Goal: Task Accomplishment & Management: Manage account settings

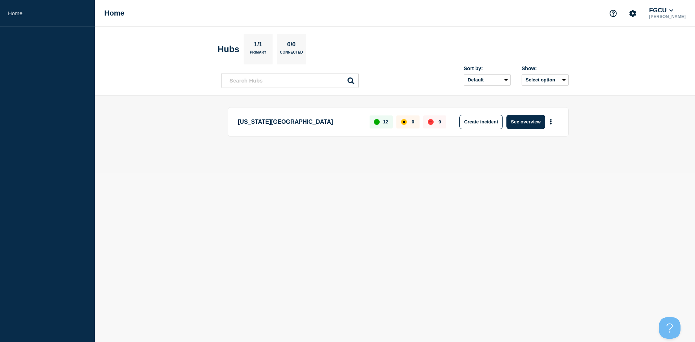
click at [264, 122] on p "[US_STATE][GEOGRAPHIC_DATA]" at bounding box center [299, 122] width 123 height 14
click at [531, 123] on button "See overview" at bounding box center [525, 122] width 38 height 14
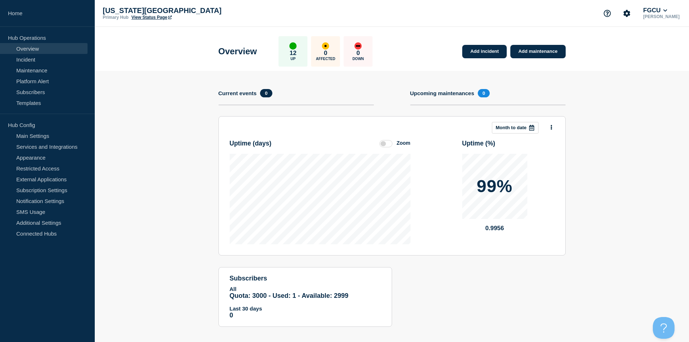
click at [39, 51] on link "Overview" at bounding box center [44, 48] width 88 height 11
click at [53, 148] on link "Services and Integrations" at bounding box center [44, 146] width 88 height 11
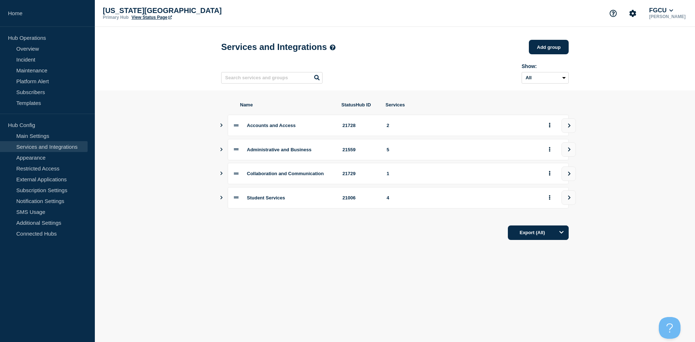
click at [221, 126] on icon "Show services" at bounding box center [221, 125] width 5 height 4
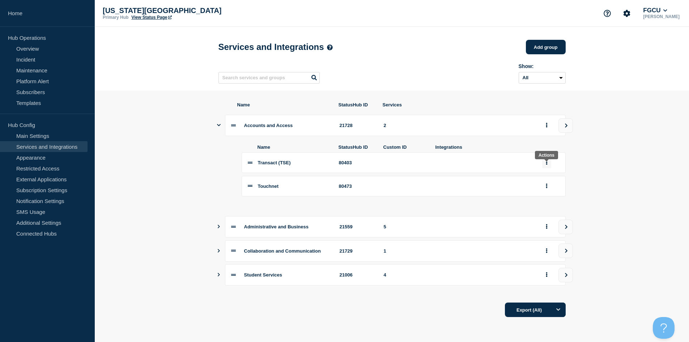
click at [548, 167] on button "group actions" at bounding box center [546, 162] width 9 height 11
click at [551, 181] on button "Edit" at bounding box center [551, 175] width 36 height 11
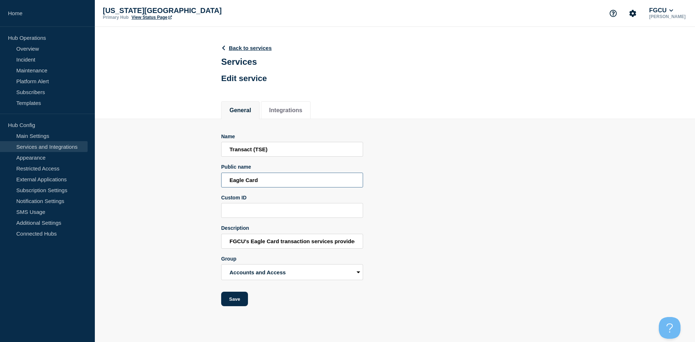
click at [307, 184] on input "Eagle Card" at bounding box center [292, 180] width 142 height 15
type input "Eagle ID / Campus Card"
click at [266, 242] on input "FGCU's Eagle Card transaction services provided by Transact (TSE).." at bounding box center [292, 241] width 142 height 15
type input "FGCU's Eagle ID Card transaction services"
click at [235, 302] on button "Save" at bounding box center [234, 299] width 27 height 14
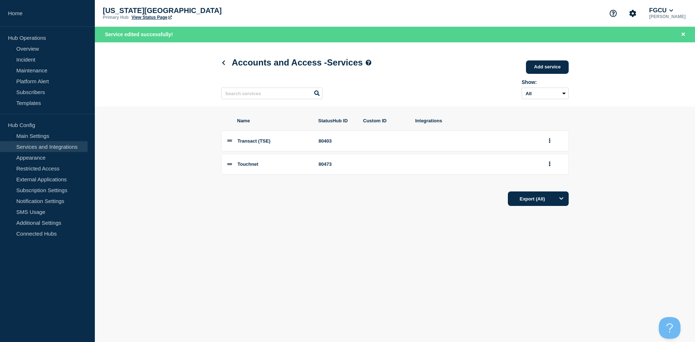
click at [48, 145] on link "Services and Integrations" at bounding box center [44, 146] width 88 height 11
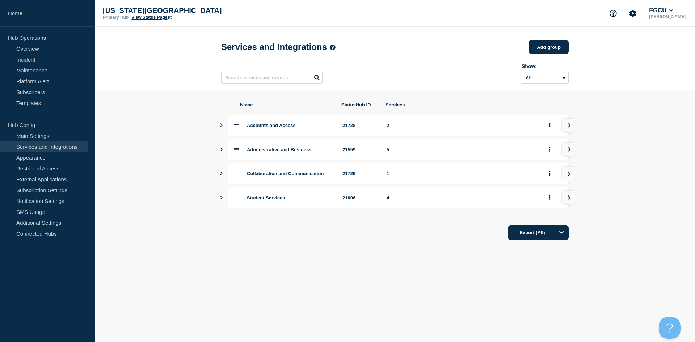
click at [222, 127] on icon "Show services" at bounding box center [221, 125] width 2 height 4
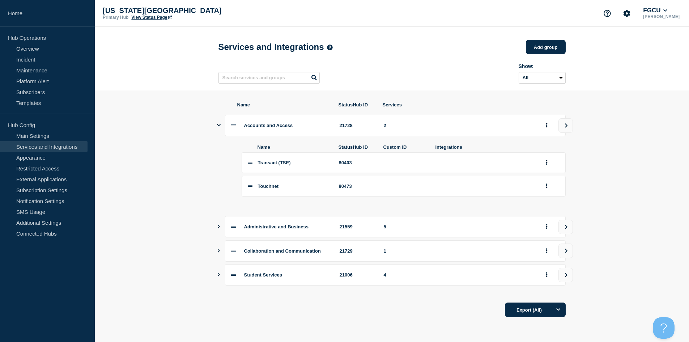
click at [249, 165] on icon at bounding box center [250, 162] width 5 height 5
click at [547, 165] on icon "group actions" at bounding box center [547, 162] width 2 height 5
click at [545, 181] on button "Edit" at bounding box center [551, 175] width 36 height 11
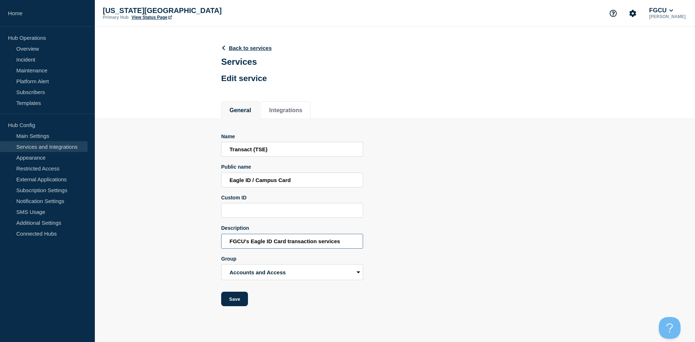
click at [278, 242] on input "FGCU's Eagle ID Card transaction services" at bounding box center [292, 241] width 142 height 15
click at [342, 243] on input "FGCU's Eagle ID Card transaction services" at bounding box center [292, 241] width 142 height 15
click at [421, 232] on div "Name Transact (TSE) Public name Eagle ID / Campus Card Custom ID Description FG…" at bounding box center [394, 219] width 347 height 173
click at [232, 50] on link "Back to services" at bounding box center [246, 48] width 51 height 6
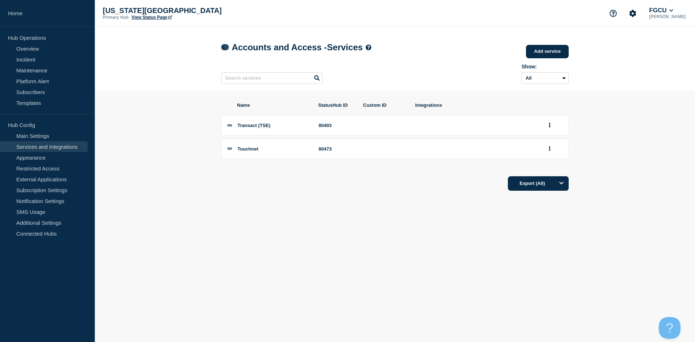
click at [224, 49] on icon at bounding box center [223, 47] width 3 height 5
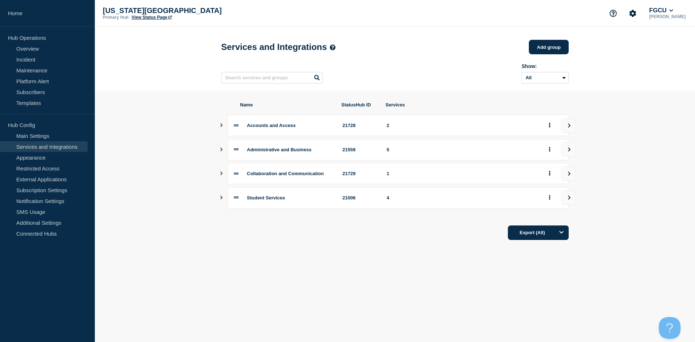
click at [223, 199] on icon "Show services" at bounding box center [221, 198] width 5 height 4
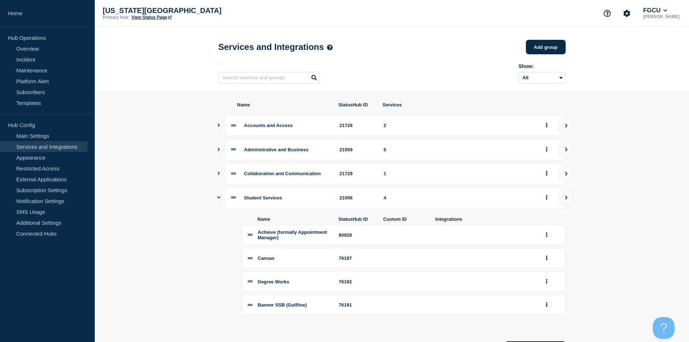
scroll to position [36, 0]
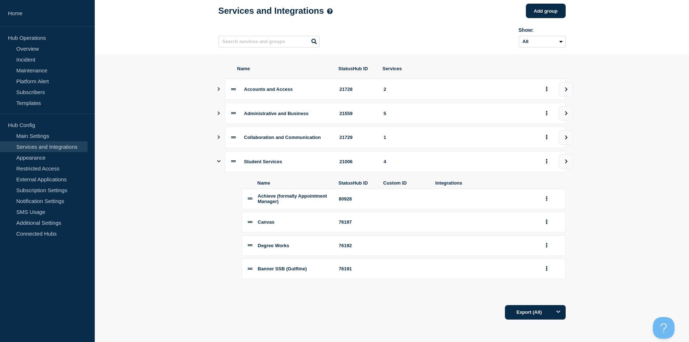
click at [218, 139] on icon "Show services" at bounding box center [218, 137] width 5 height 4
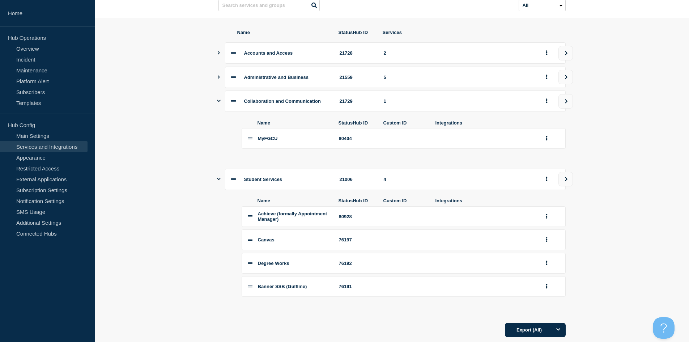
scroll to position [98, 0]
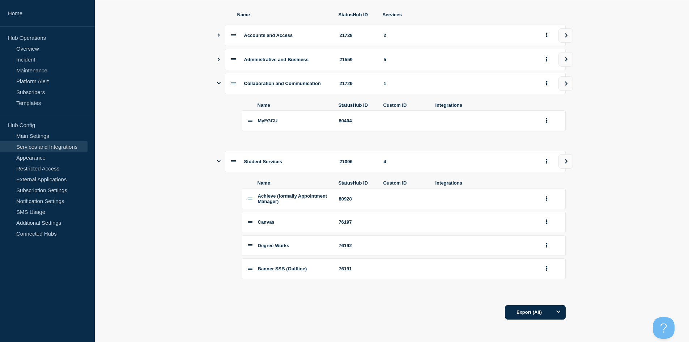
click at [218, 58] on icon "Show services" at bounding box center [218, 60] width 5 height 4
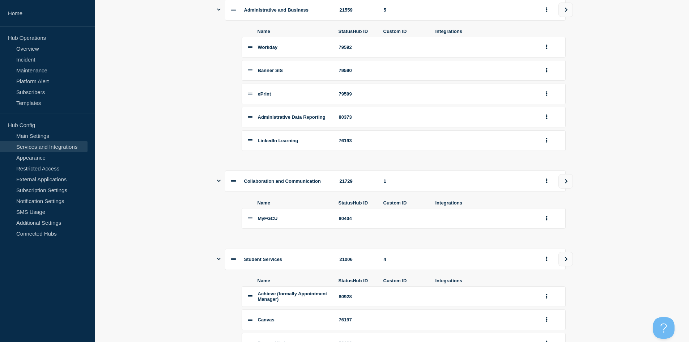
scroll to position [67, 0]
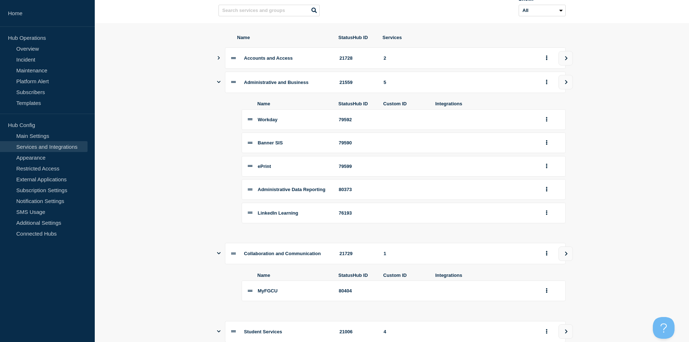
click at [218, 60] on icon "Show services" at bounding box center [218, 58] width 5 height 4
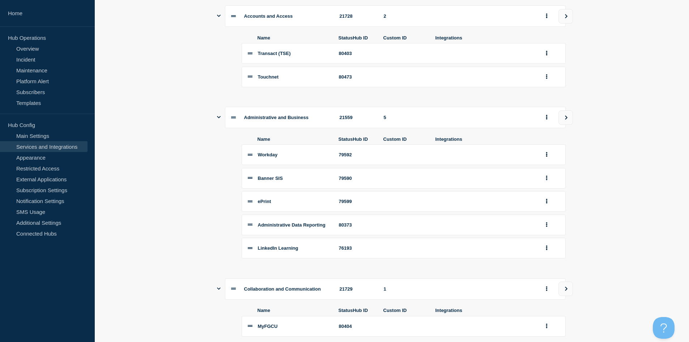
scroll to position [73, 0]
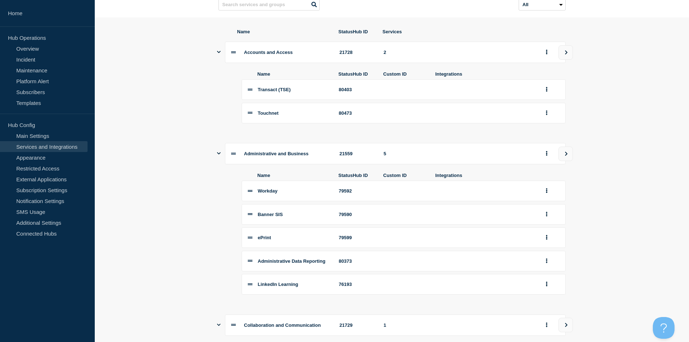
drag, startPoint x: 152, startPoint y: 251, endPoint x: 163, endPoint y: 250, distance: 10.9
click at [152, 251] on section "Name StatusHub ID Services Accounts and Access 21728 2 Name StatusHub ID Custom…" at bounding box center [392, 294] width 594 height 555
click at [250, 115] on icon at bounding box center [250, 112] width 5 height 5
click at [267, 116] on span "Touchnet" at bounding box center [268, 112] width 21 height 5
click at [548, 115] on button "group actions" at bounding box center [546, 112] width 9 height 11
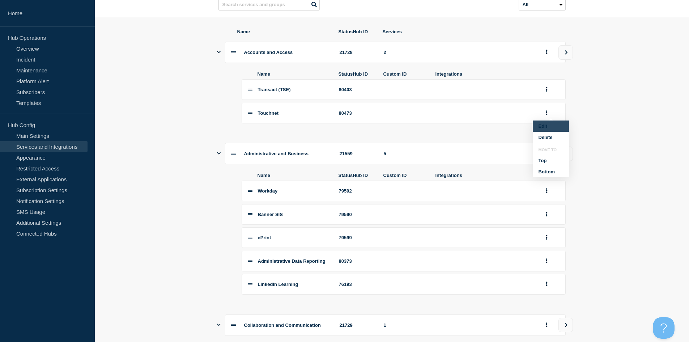
click at [553, 130] on button "Edit" at bounding box center [551, 125] width 36 height 11
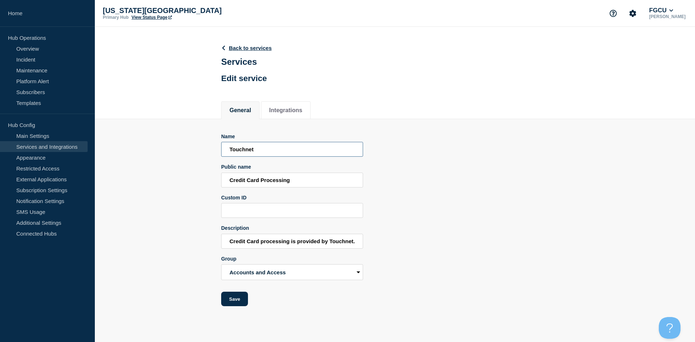
click at [248, 153] on input "Touchnet" at bounding box center [292, 149] width 142 height 15
type input "TouchNet"
click at [303, 183] on input "Credit Card Processing" at bounding box center [292, 180] width 142 height 15
click at [306, 180] on input "Credit Card Processing" at bounding box center [292, 180] width 142 height 15
drag, startPoint x: 314, startPoint y: 182, endPoint x: 216, endPoint y: 176, distance: 98.2
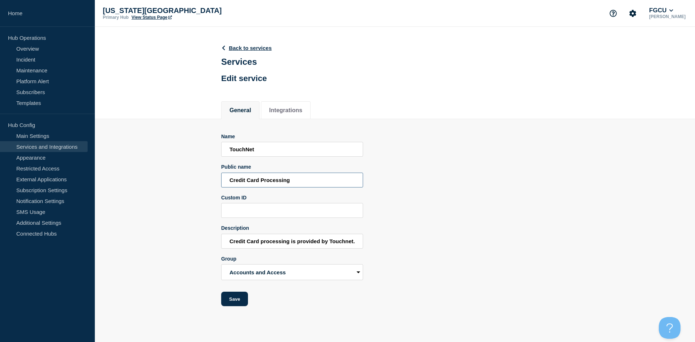
click at [216, 176] on section "Name TouchNet Public name Credit Card Processing Custom ID Description Credit C…" at bounding box center [395, 212] width 600 height 187
click at [287, 241] on input "Credit Card processing is provided by Touchnet." at bounding box center [292, 241] width 142 height 15
click at [249, 181] on input "Credit Card Processing" at bounding box center [292, 180] width 142 height 15
type input "Bill + Payment"
type input "TouchNet Bill + Payment"
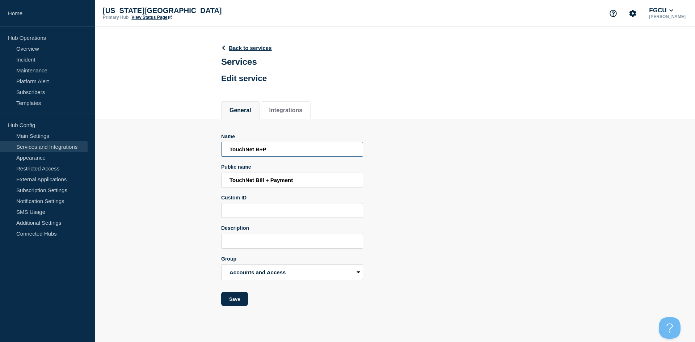
type input "TouchNet B+P"
click at [307, 180] on input "TouchNet Bill + Payment" at bounding box center [292, 180] width 142 height 15
click at [270, 211] on input "Custom ID" at bounding box center [292, 210] width 142 height 15
click at [249, 243] on input "Description" at bounding box center [292, 241] width 142 height 15
click at [289, 184] on input "TouchNet Bill + Payment" at bounding box center [292, 180] width 142 height 15
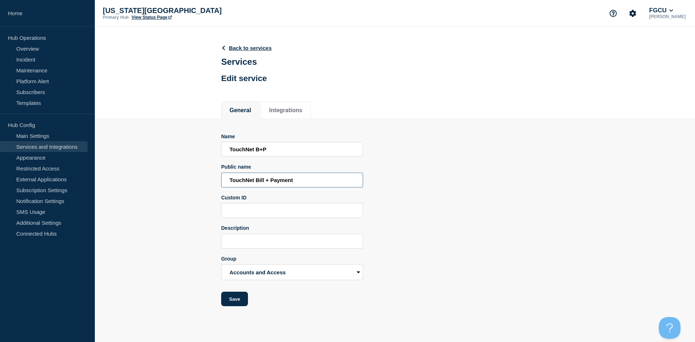
click at [255, 183] on input "TouchNet Bill + Payment" at bounding box center [292, 180] width 142 height 15
click at [283, 216] on input "Custom ID" at bounding box center [292, 210] width 142 height 15
click at [276, 247] on input "Description" at bounding box center [292, 241] width 142 height 15
click at [306, 182] on input "TouchNet Bill + Payment" at bounding box center [292, 180] width 142 height 15
click at [253, 243] on input "Description" at bounding box center [292, 241] width 142 height 15
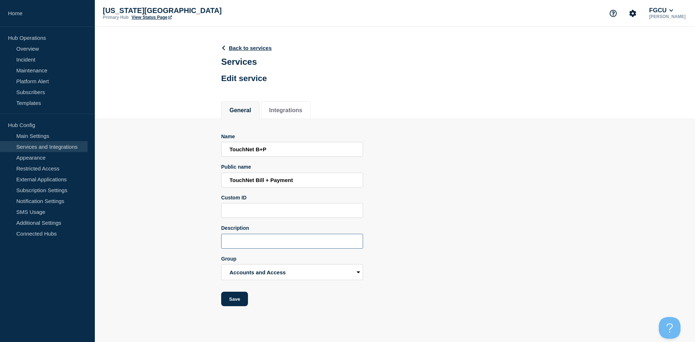
click at [258, 241] on input "Description" at bounding box center [292, 241] width 142 height 15
drag, startPoint x: 324, startPoint y: 242, endPoint x: 338, endPoint y: 239, distance: 14.0
click at [364, 242] on div "Name TouchNet B+P Public name TouchNet Bill + Payment Custom ID Description Sys…" at bounding box center [394, 219] width 347 height 173
click at [336, 242] on input "System for electronic payments, refund profiles, IRS 1098T" at bounding box center [292, 241] width 142 height 15
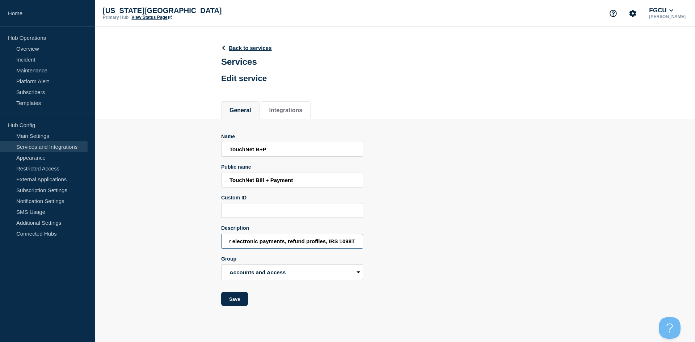
click at [328, 243] on input "System for electronic payments, refund profiles, IRS 1098T" at bounding box center [292, 241] width 142 height 15
click at [358, 242] on input "System for electronic payments, refund profiles, IRS 1098T" at bounding box center [292, 241] width 142 height 15
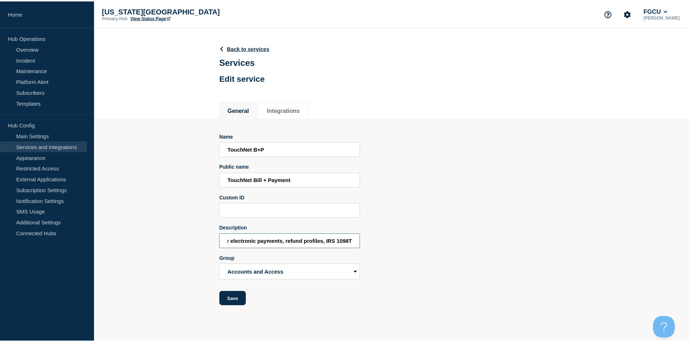
scroll to position [0, 0]
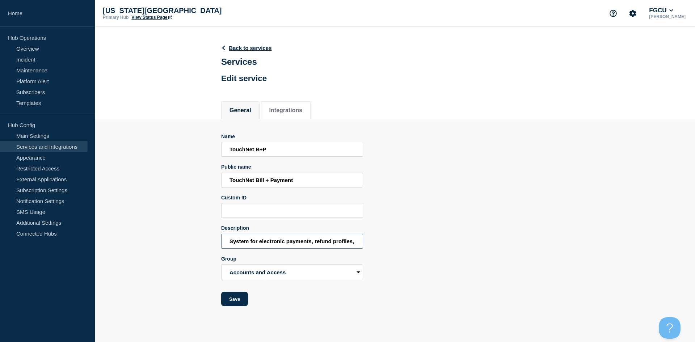
drag, startPoint x: 265, startPoint y: 247, endPoint x: 219, endPoint y: 246, distance: 45.6
click at [219, 246] on section "Name TouchNet B+P Public name TouchNet Bill + Payment Custom ID Description Sys…" at bounding box center [395, 212] width 600 height 187
click at [257, 242] on input "System for electronic payments, refund profiles, IRS 1098T" at bounding box center [292, 241] width 142 height 15
type input "System for electronic payments, refund profiles, IRS 1098T"
click at [243, 303] on button "Save" at bounding box center [234, 299] width 27 height 14
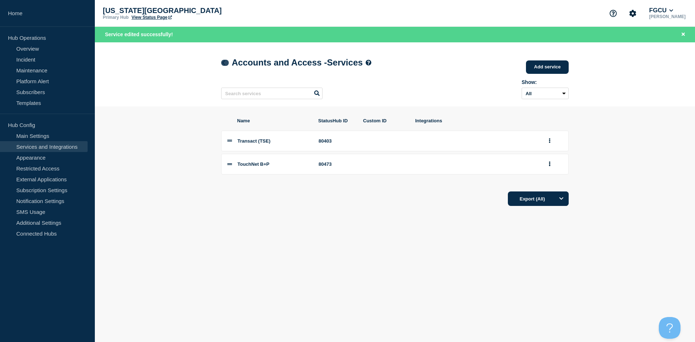
click at [223, 63] on icon at bounding box center [223, 62] width 3 height 5
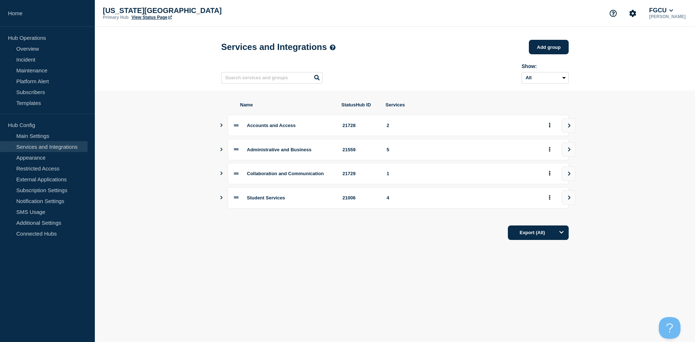
click at [223, 151] on icon "Show services" at bounding box center [221, 150] width 5 height 4
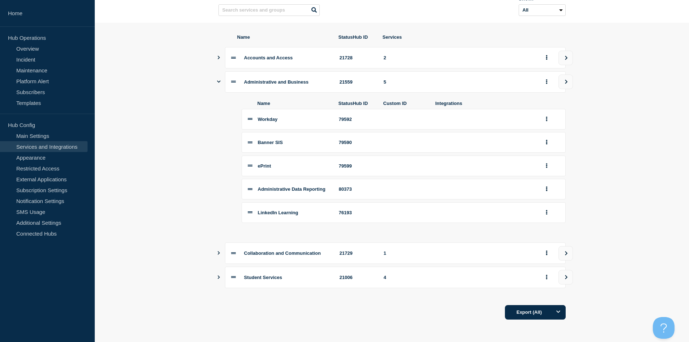
scroll to position [75, 0]
click at [218, 51] on button "Show services" at bounding box center [219, 57] width 4 height 21
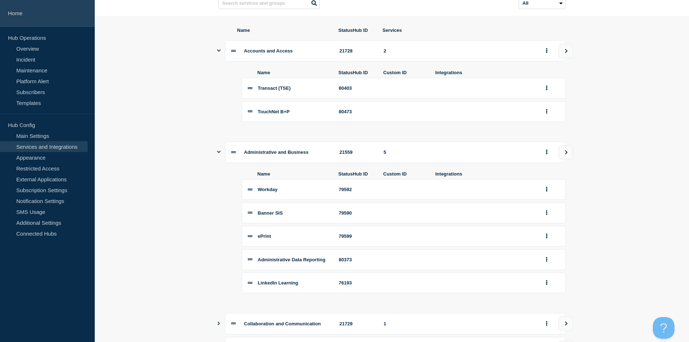
click at [11, 14] on link "Home" at bounding box center [47, 13] width 95 height 27
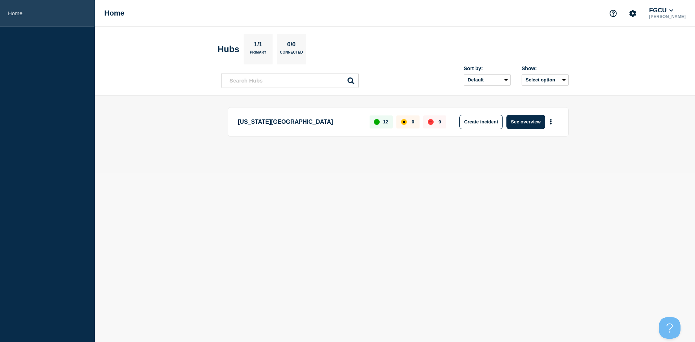
click at [21, 10] on link "Home" at bounding box center [47, 13] width 95 height 27
click at [265, 124] on p "[US_STATE][GEOGRAPHIC_DATA]" at bounding box center [299, 122] width 123 height 14
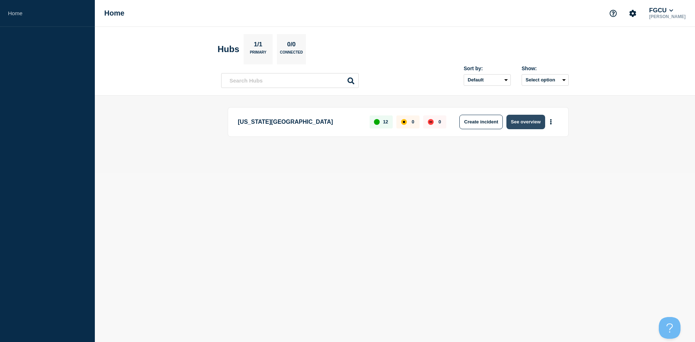
click at [536, 125] on button "See overview" at bounding box center [525, 122] width 38 height 14
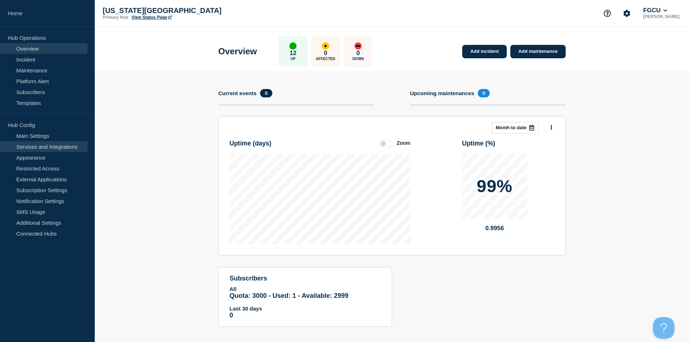
click at [46, 146] on link "Services and Integrations" at bounding box center [44, 146] width 88 height 11
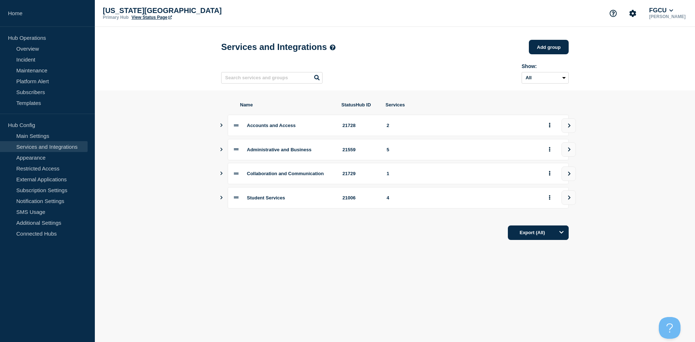
click at [219, 127] on icon "Show services" at bounding box center [221, 125] width 5 height 4
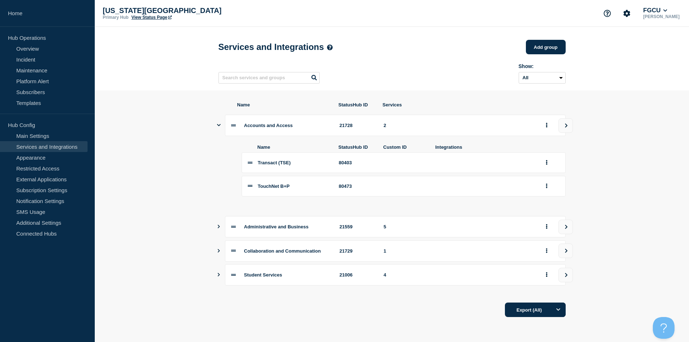
click at [218, 228] on icon "Show services" at bounding box center [218, 227] width 5 height 4
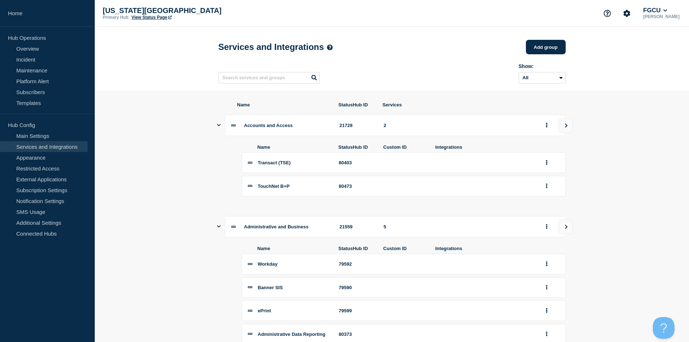
click at [272, 189] on span "TouchNet B+P" at bounding box center [274, 185] width 32 height 5
click at [296, 194] on li "TouchNet B+P 80473" at bounding box center [404, 186] width 324 height 21
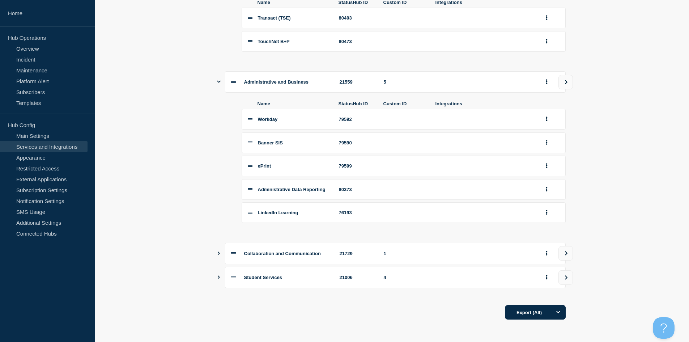
scroll to position [153, 0]
click at [217, 254] on button "Show services" at bounding box center [219, 253] width 4 height 21
click at [218, 254] on icon "Show services" at bounding box center [219, 253] width 4 height 5
click at [218, 251] on icon "Show services" at bounding box center [218, 253] width 5 height 4
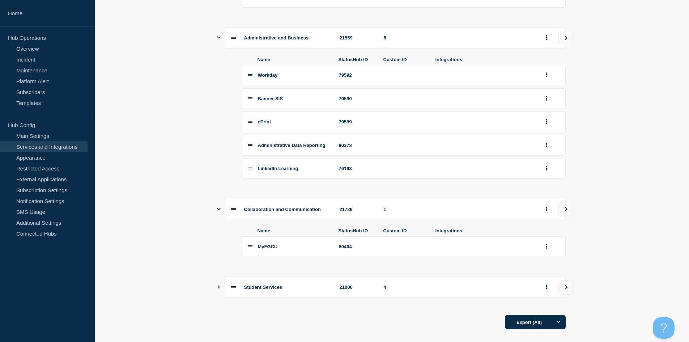
scroll to position [208, 0]
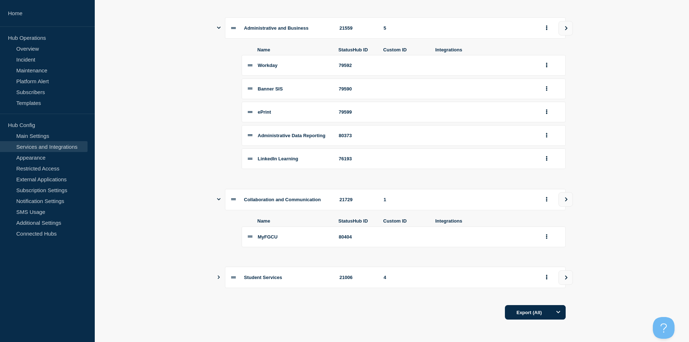
click at [220, 276] on icon "Show services" at bounding box center [218, 277] width 5 height 4
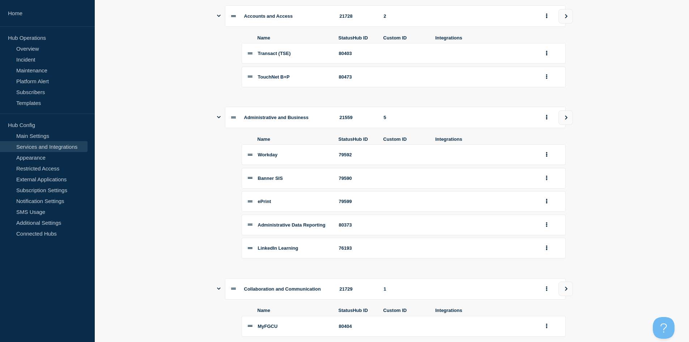
scroll to position [73, 0]
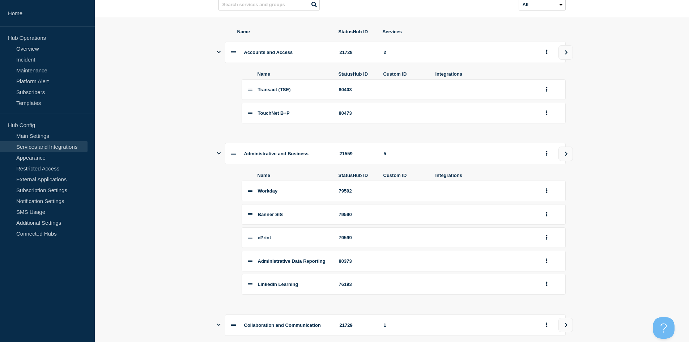
click at [273, 116] on span "TouchNet B+P" at bounding box center [274, 112] width 32 height 5
click at [547, 115] on icon "group actions" at bounding box center [546, 112] width 1 height 5
click at [549, 132] on button "Edit" at bounding box center [551, 125] width 36 height 11
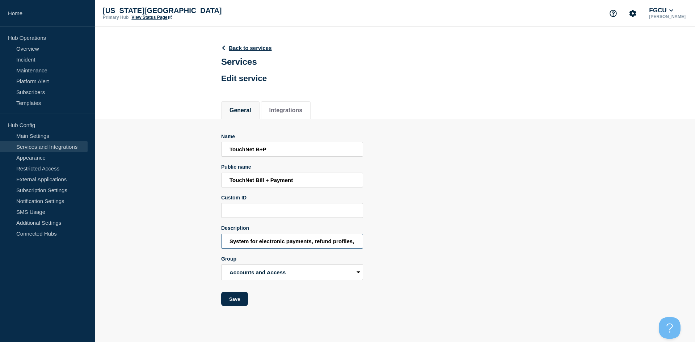
scroll to position [0, 27]
drag, startPoint x: 270, startPoint y: 242, endPoint x: 360, endPoint y: 244, distance: 90.1
click at [360, 244] on input "System for electronic payments, refund profiles, IRS 1098T" at bounding box center [292, 241] width 142 height 15
click at [341, 245] on input "System for electronic payments, refund profiles, IRS 1098T" at bounding box center [292, 241] width 142 height 15
click at [327, 245] on input "System for electronic payments, refund profiles, IRS 1098T" at bounding box center [292, 241] width 142 height 15
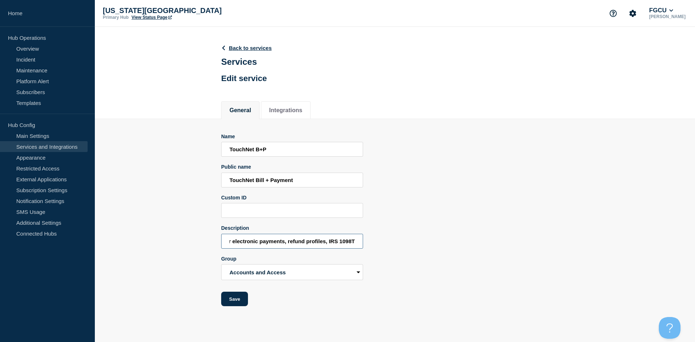
click at [357, 242] on input "System for electronic payments, refund profiles, IRS 1098T" at bounding box center [292, 241] width 142 height 15
click at [328, 243] on input "System for electronic payments, refund profiles, IRS 1098Ts" at bounding box center [292, 241] width 142 height 15
type input "System for electronic payments, refund profiles, and IRS 1098Ts"
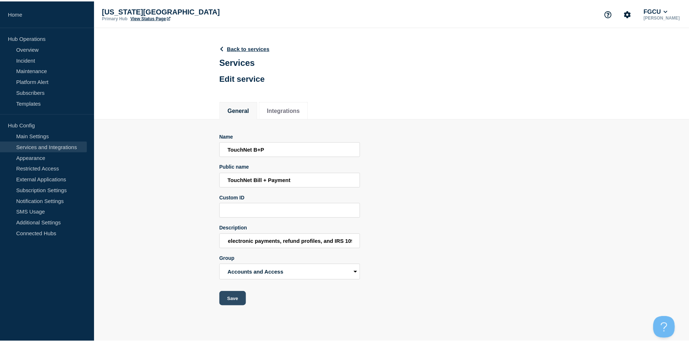
scroll to position [0, 0]
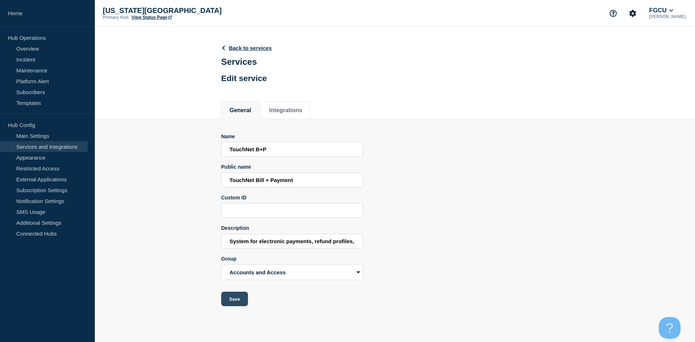
click at [245, 300] on button "Save" at bounding box center [234, 299] width 27 height 14
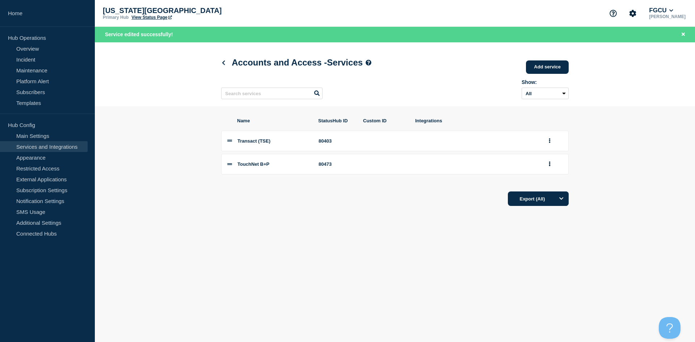
click at [163, 19] on link "View Status Page" at bounding box center [151, 17] width 40 height 5
click at [230, 143] on icon at bounding box center [229, 140] width 5 height 5
click at [549, 142] on icon "group actions" at bounding box center [549, 140] width 2 height 5
click at [416, 187] on div "Name StatusHub ID Custom ID Integrations Transact (TSE) 80403 Edit Delete Move …" at bounding box center [394, 162] width 347 height 89
click at [548, 164] on button "group actions" at bounding box center [549, 163] width 9 height 11
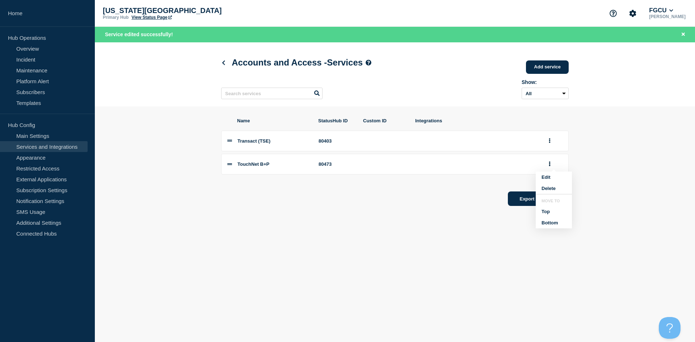
click at [234, 166] on li "TouchNet B+P 80473 Edit Delete Move to Top Bottom" at bounding box center [394, 164] width 347 height 21
click at [257, 167] on span "TouchNet B+P" at bounding box center [253, 163] width 32 height 5
click at [228, 165] on icon at bounding box center [229, 164] width 5 height 2
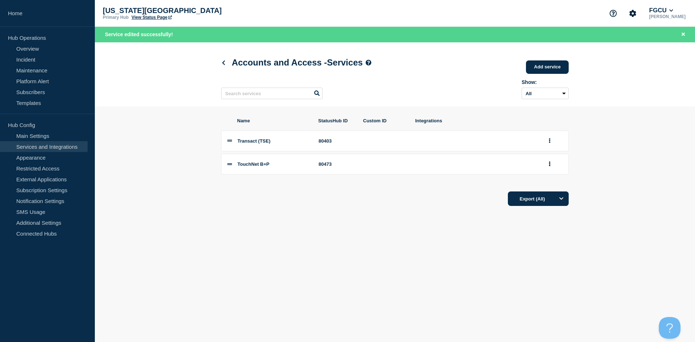
click at [228, 165] on icon at bounding box center [229, 164] width 5 height 2
click at [317, 167] on li "TouchNet B+P 80473" at bounding box center [394, 164] width 347 height 21
click at [546, 166] on button "group actions" at bounding box center [549, 163] width 9 height 11
click at [545, 178] on button "Edit" at bounding box center [553, 176] width 36 height 11
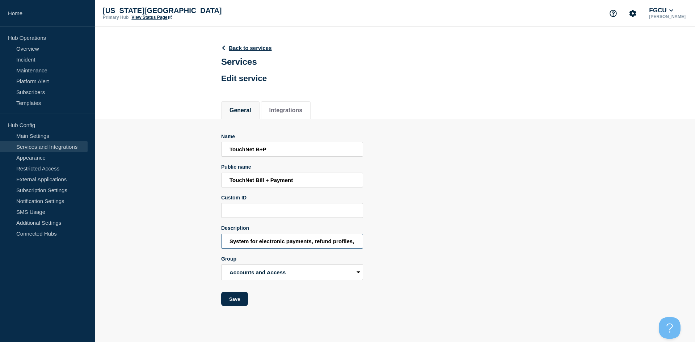
click at [276, 243] on input "System for electronic payments, refund profiles, and IRS 1098Ts" at bounding box center [292, 241] width 142 height 15
type input "System for e-payments, refund profiles, and IRS 1098Ts"
click at [233, 306] on button "Save" at bounding box center [234, 299] width 27 height 14
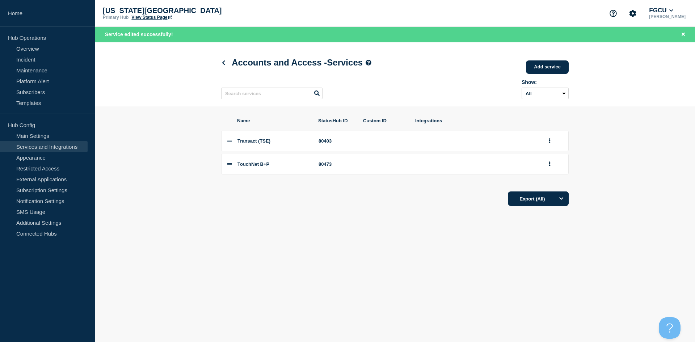
click at [148, 13] on p "[US_STATE][GEOGRAPHIC_DATA]" at bounding box center [175, 11] width 145 height 8
click at [149, 16] on link "View Status Page" at bounding box center [151, 17] width 40 height 5
click at [223, 65] on icon at bounding box center [223, 62] width 5 height 5
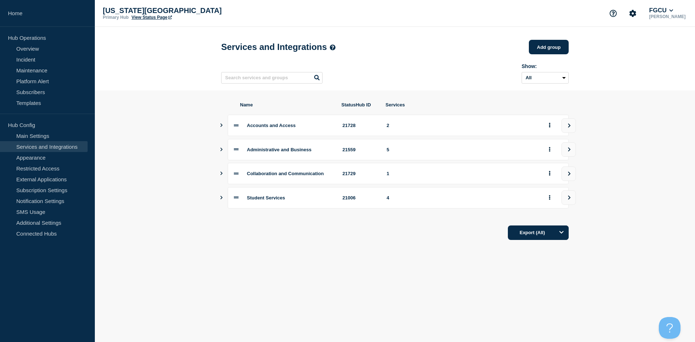
click at [221, 199] on icon "Show services" at bounding box center [221, 198] width 5 height 4
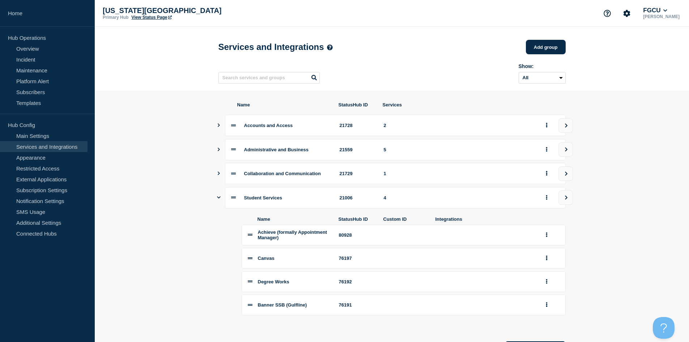
scroll to position [43, 0]
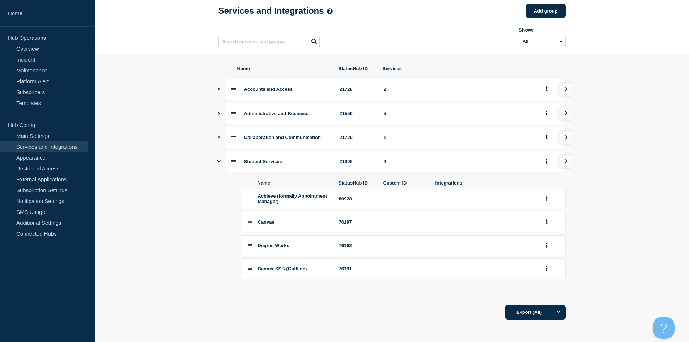
click at [271, 196] on span "Achieve (formally Appointment Manager)" at bounding box center [292, 198] width 69 height 11
click at [291, 195] on span "Achieve (formally Appointment Manager)" at bounding box center [292, 198] width 69 height 11
click at [308, 196] on div "Achieve (formally Appointment Manager)" at bounding box center [294, 198] width 72 height 11
click at [548, 198] on button "group actions" at bounding box center [546, 198] width 9 height 11
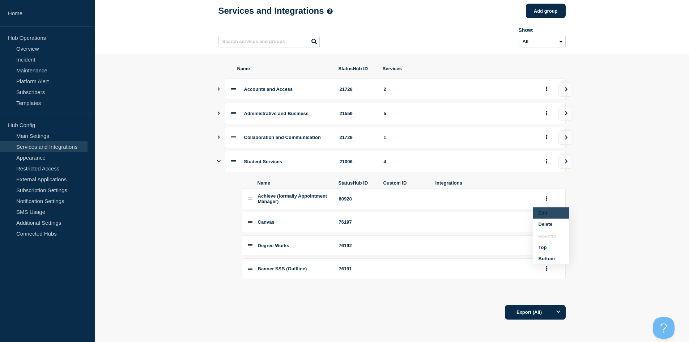
click at [547, 210] on button "Edit" at bounding box center [551, 212] width 36 height 11
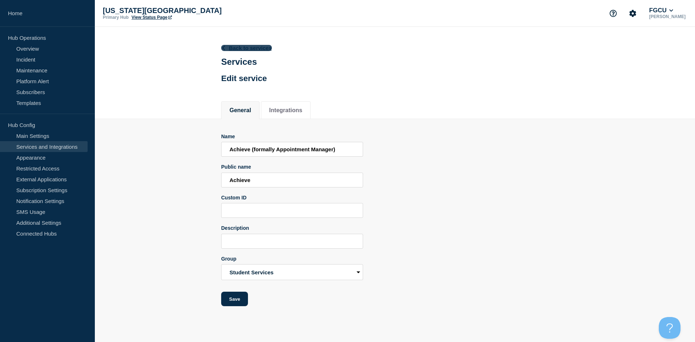
click at [222, 47] on icon at bounding box center [223, 48] width 5 height 5
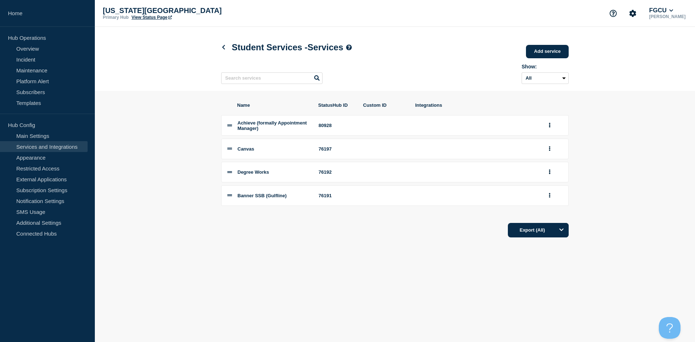
click at [260, 198] on span "Banner SSB (Gulfline)" at bounding box center [261, 195] width 49 height 5
click at [227, 198] on li "Banner SSB (Gulfline) 76191" at bounding box center [394, 195] width 347 height 21
click at [231, 196] on icon at bounding box center [229, 195] width 5 height 2
click at [551, 199] on button "group actions" at bounding box center [549, 195] width 9 height 11
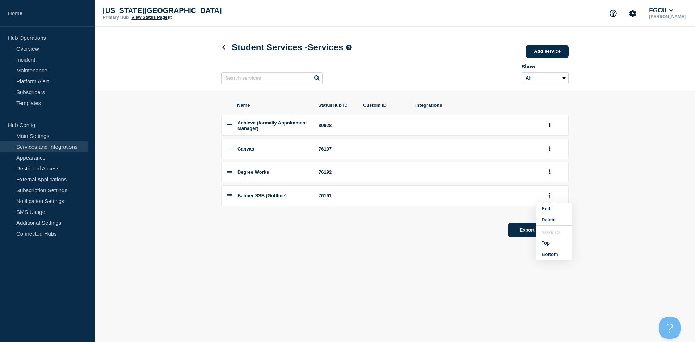
click at [341, 245] on div "Name StatusHub ID Custom ID Integrations Achieve (formally Appointment Manager)…" at bounding box center [394, 170] width 347 height 158
click at [246, 152] on span "Canvas" at bounding box center [245, 148] width 17 height 5
click at [224, 50] on link at bounding box center [225, 47] width 8 height 6
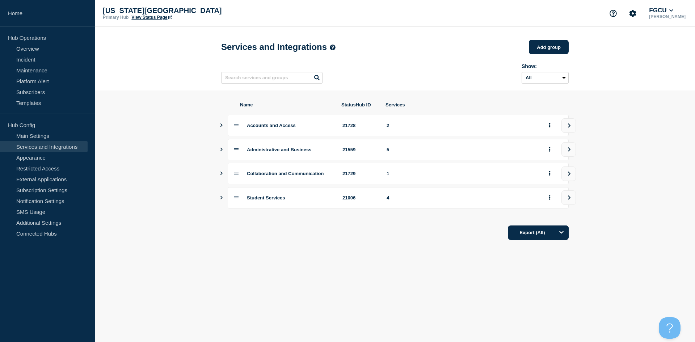
click at [222, 175] on icon "Show services" at bounding box center [221, 173] width 5 height 4
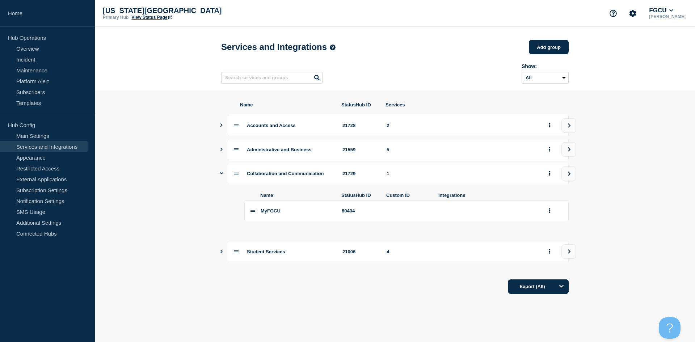
click at [221, 253] on icon "Show services" at bounding box center [221, 252] width 2 height 4
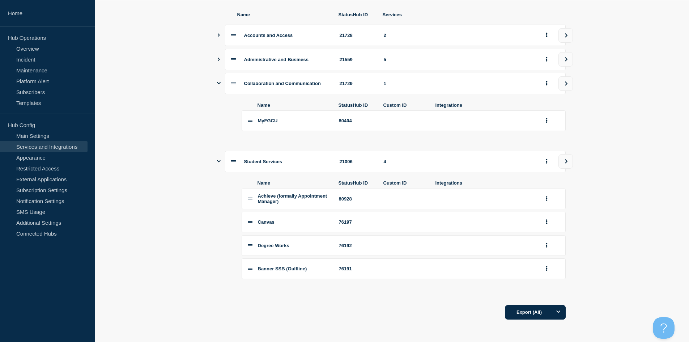
scroll to position [62, 0]
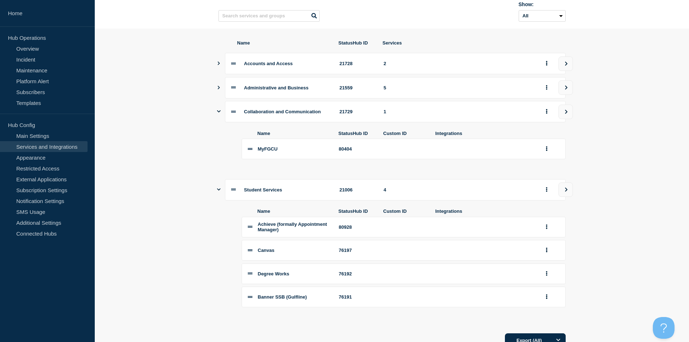
click at [218, 89] on icon "Show services" at bounding box center [218, 88] width 5 height 4
